Goal: Complete application form

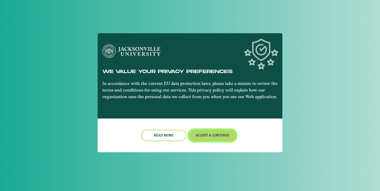
click at [200, 136] on button "Accept & Continue" at bounding box center [213, 135] width 48 height 11
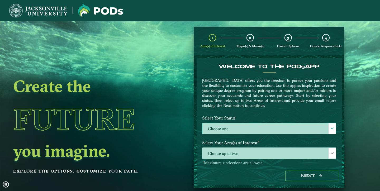
click at [321, 124] on label "Choose one" at bounding box center [270, 128] width 134 height 11
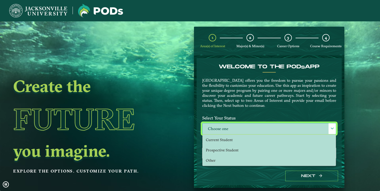
scroll to position [3, 22]
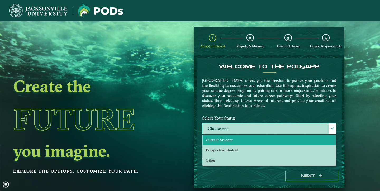
click at [262, 139] on li "Current Student" at bounding box center [269, 140] width 133 height 10
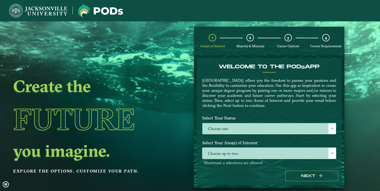
select select "[object Object]"
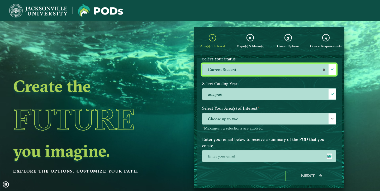
scroll to position [60, 0]
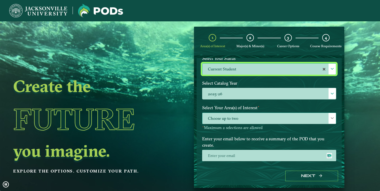
click at [274, 119] on span "Choose up to two" at bounding box center [270, 118] width 134 height 11
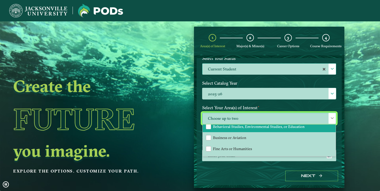
scroll to position [17, 0]
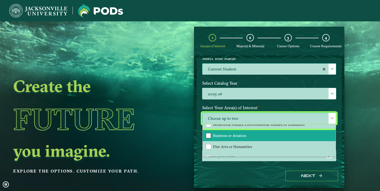
click at [208, 134] on div "Business or Aviation" at bounding box center [208, 135] width 5 height 5
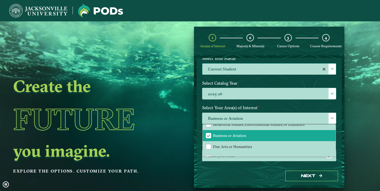
click at [246, 167] on div "Next" at bounding box center [269, 176] width 145 height 18
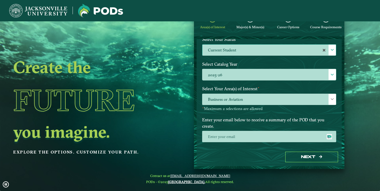
scroll to position [21, 0]
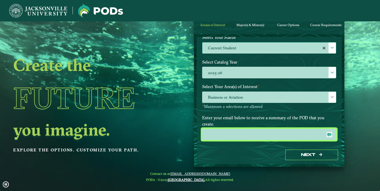
click at [261, 130] on input "email" at bounding box center [269, 134] width 134 height 11
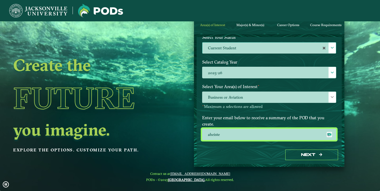
type input "[EMAIL_ADDRESS][DOMAIN_NAME]"
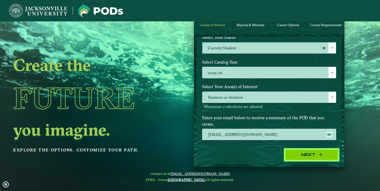
click at [309, 158] on button "Next" at bounding box center [312, 155] width 53 height 11
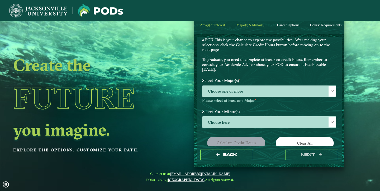
scroll to position [25, 0]
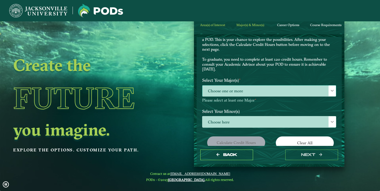
click at [288, 92] on span "Choose one or more" at bounding box center [270, 91] width 134 height 11
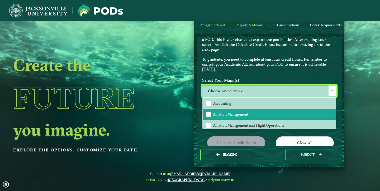
scroll to position [10, 0]
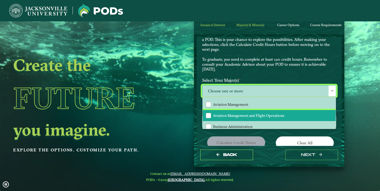
click at [204, 113] on li "Aviation Management and Flight Operations" at bounding box center [269, 115] width 133 height 11
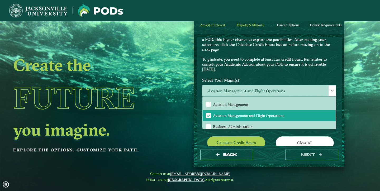
click at [284, 62] on p "Choose your major(s) and minor(s) in the dropdown windows below to create a POD…" at bounding box center [269, 52] width 134 height 40
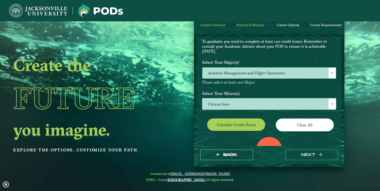
scroll to position [48, 0]
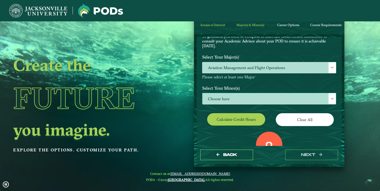
click at [247, 100] on span "Choose here" at bounding box center [270, 98] width 134 height 11
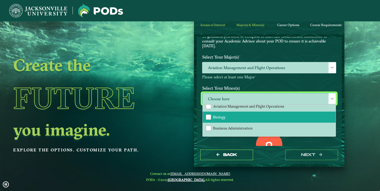
scroll to position [74, 0]
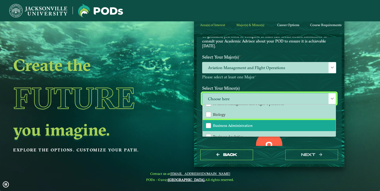
click at [215, 125] on span "Business Administration" at bounding box center [233, 125] width 40 height 5
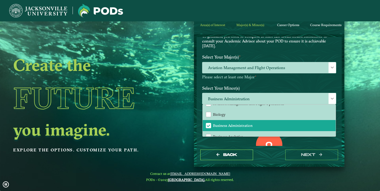
click at [260, 81] on div "Select Your Major(s) ⋆ Aviation Management and Flight Operations Please select …" at bounding box center [269, 67] width 142 height 31
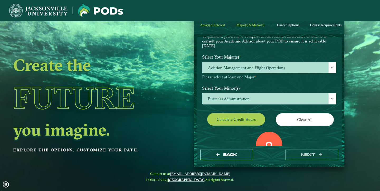
scroll to position [84, 0]
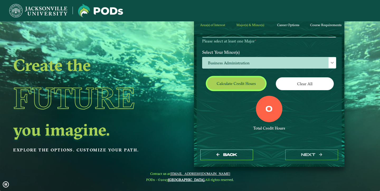
click at [235, 88] on button "Calculate credit hours" at bounding box center [236, 83] width 58 height 12
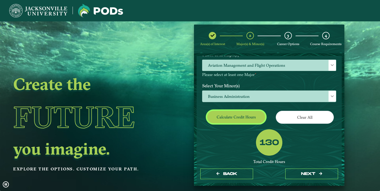
scroll to position [68, 0]
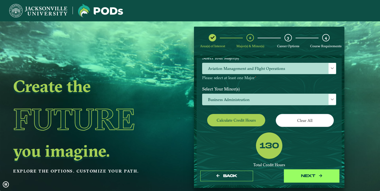
click at [300, 174] on button "next" at bounding box center [312, 176] width 53 height 11
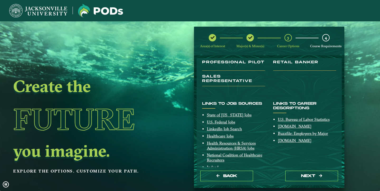
scroll to position [93, 0]
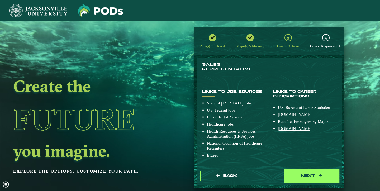
click at [300, 176] on button "next" at bounding box center [312, 176] width 53 height 11
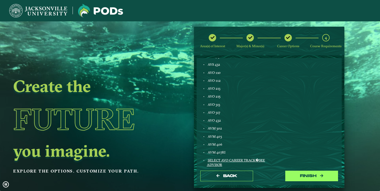
scroll to position [311, 0]
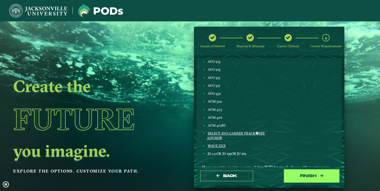
click at [311, 177] on button "Finish" at bounding box center [312, 176] width 53 height 11
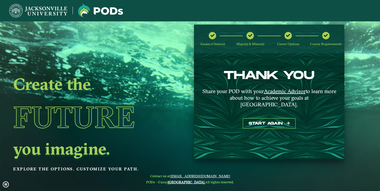
scroll to position [0, 0]
